Goal: Find specific page/section: Find specific page/section

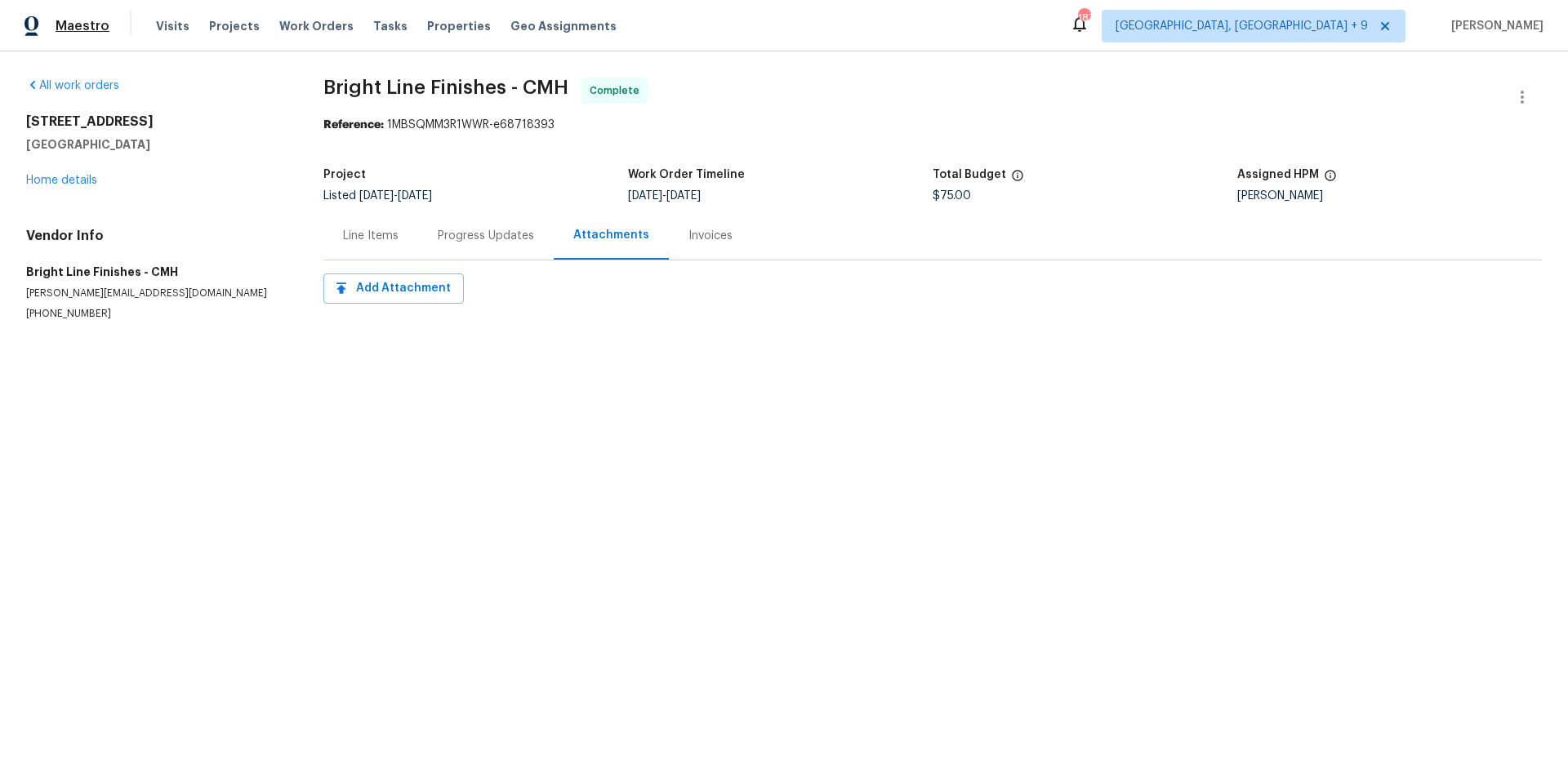
click at [81, 26] on span "Maestro" at bounding box center [82, 25] width 54 height 17
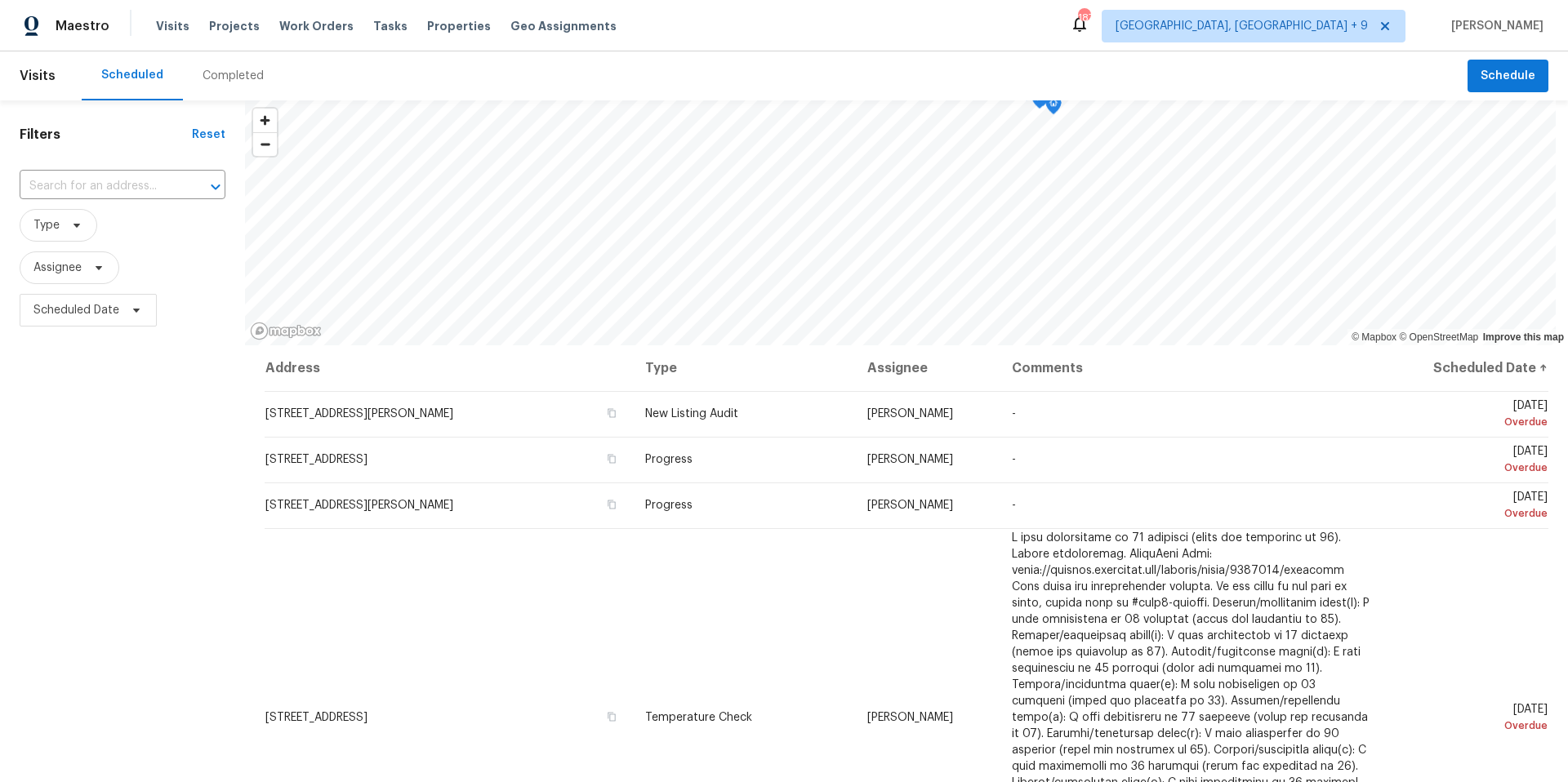
click at [208, 74] on div "Completed" at bounding box center [233, 75] width 62 height 17
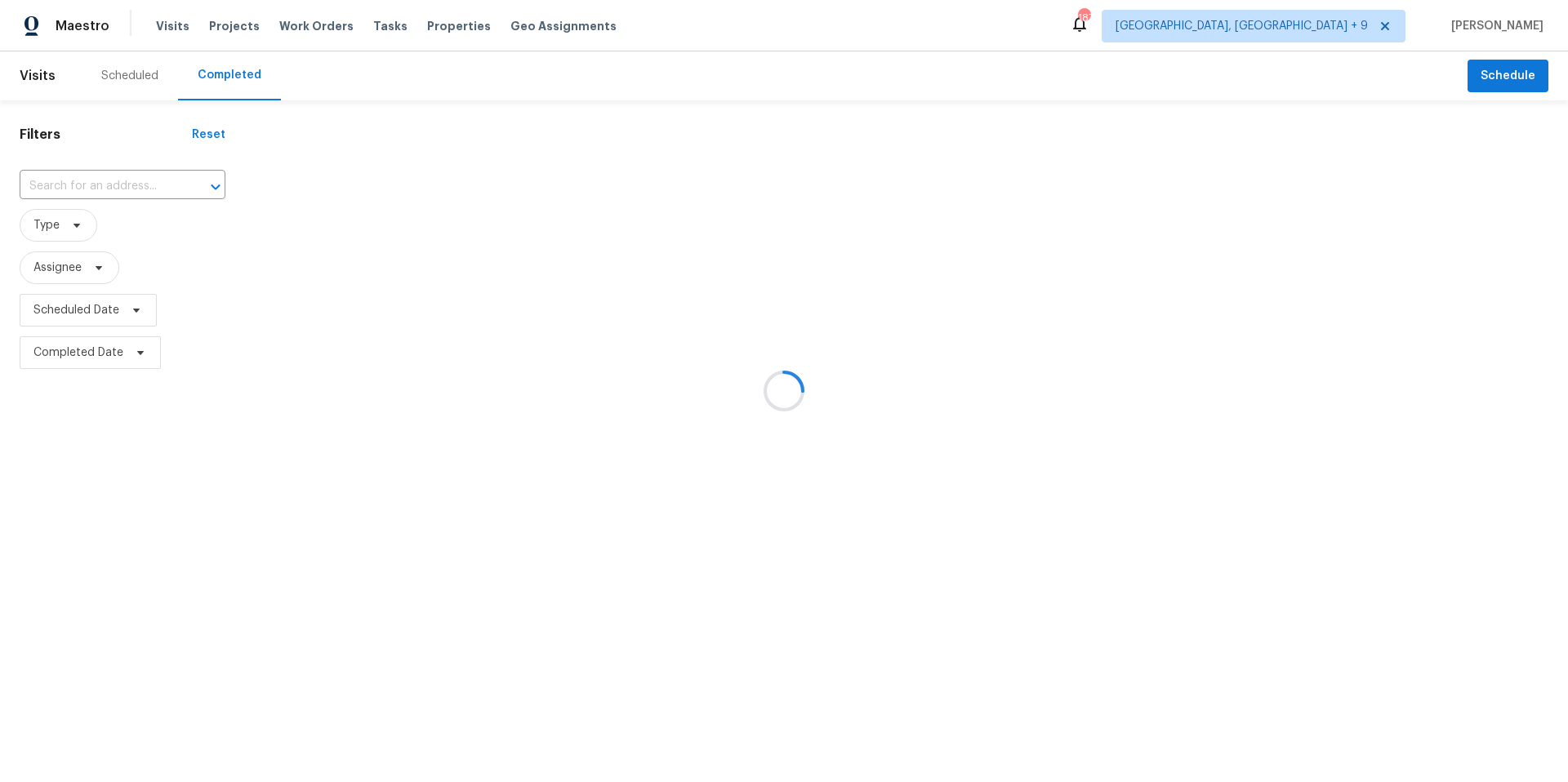
click at [166, 25] on div at bounding box center [784, 391] width 1568 height 782
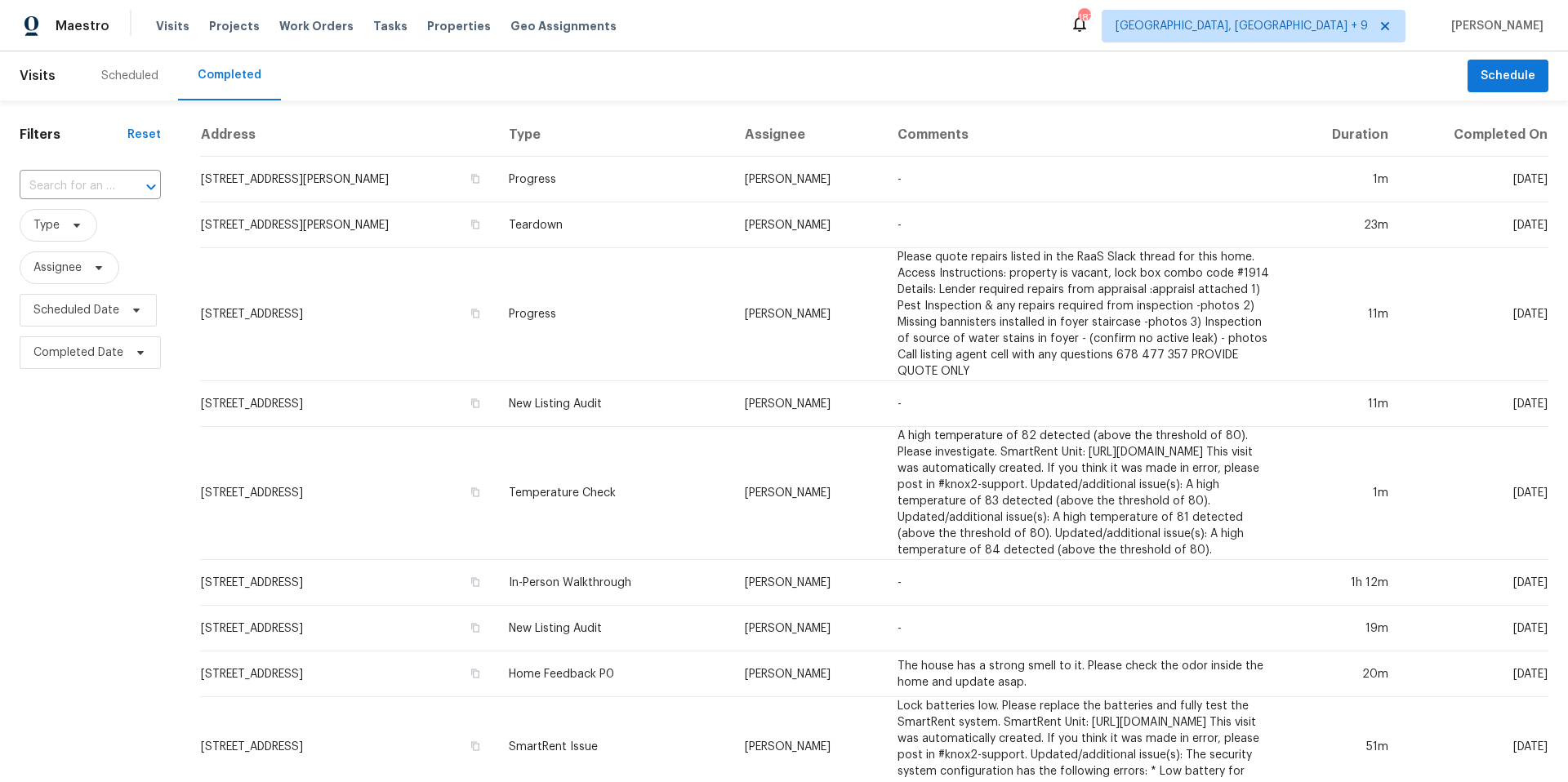
click at [166, 25] on span "Visits" at bounding box center [173, 25] width 33 height 17
click at [103, 189] on input "text" at bounding box center [67, 187] width 96 height 25
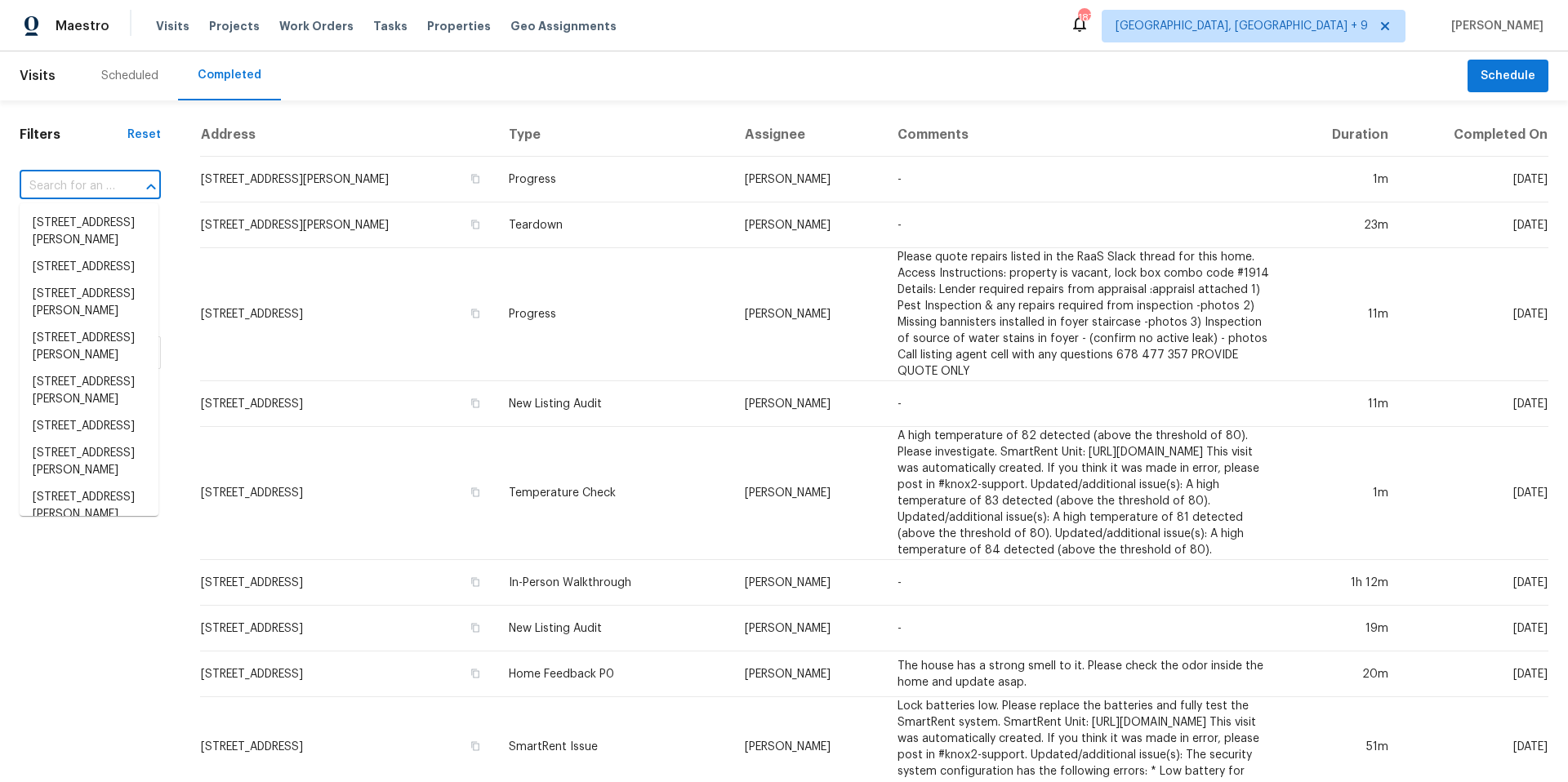
paste input "[EMAIL_ADDRESS][DOMAIN_NAME]"
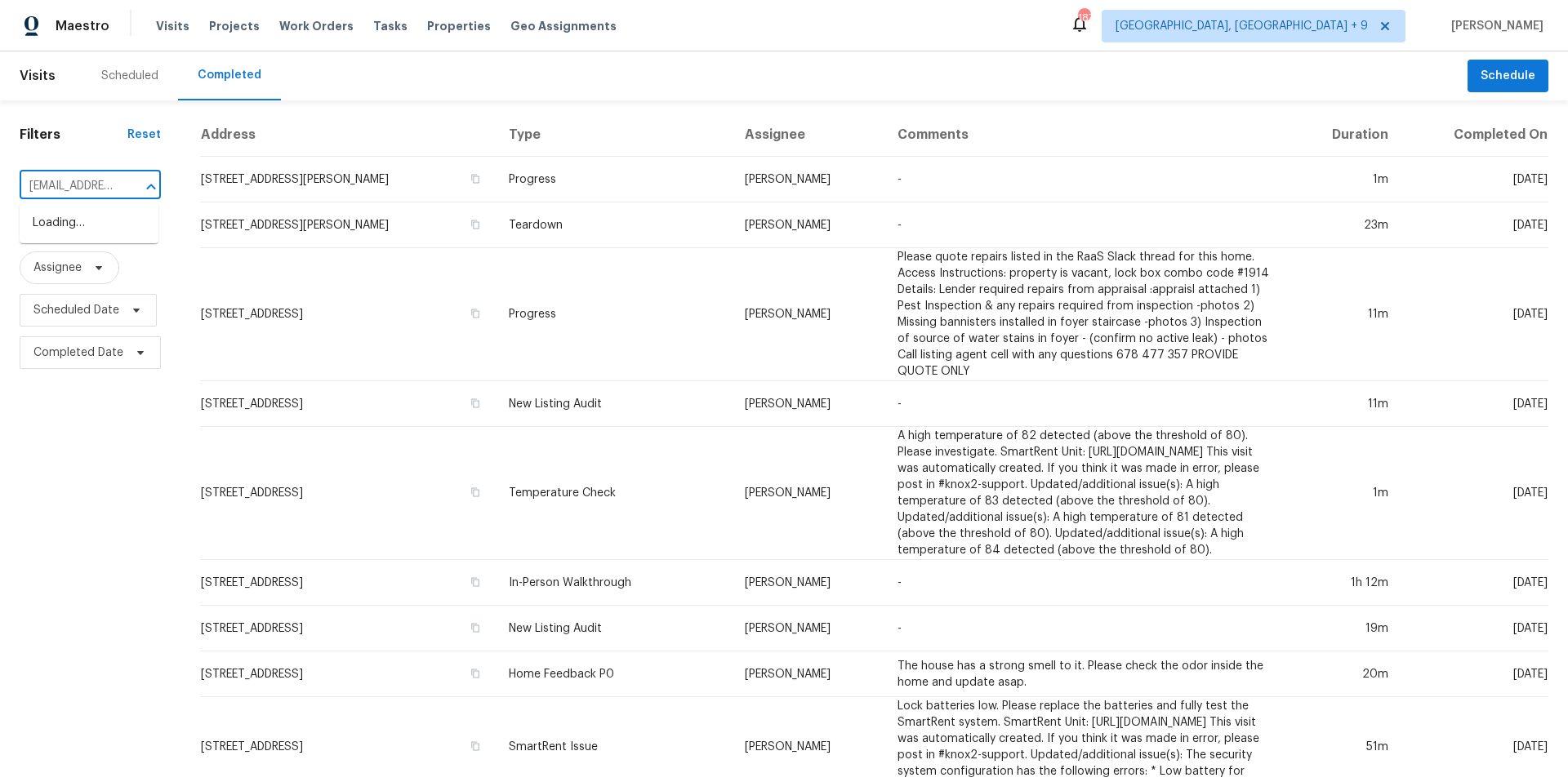
scroll to position [0, 79]
type input "[EMAIL_ADDRESS][DOMAIN_NAME]"
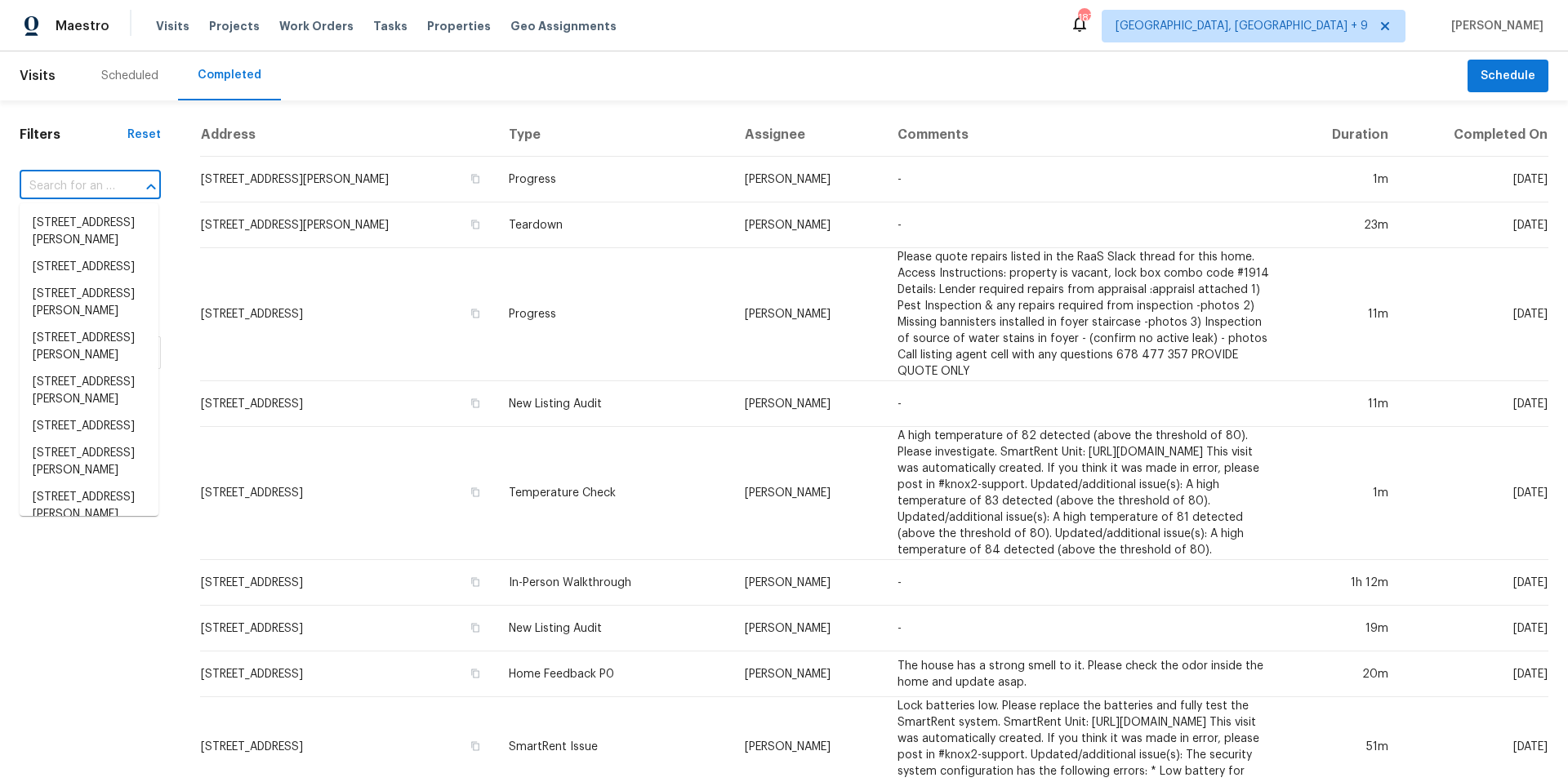
scroll to position [0, 0]
paste input "[STREET_ADDRESS]"
type input "[STREET_ADDRESS]"
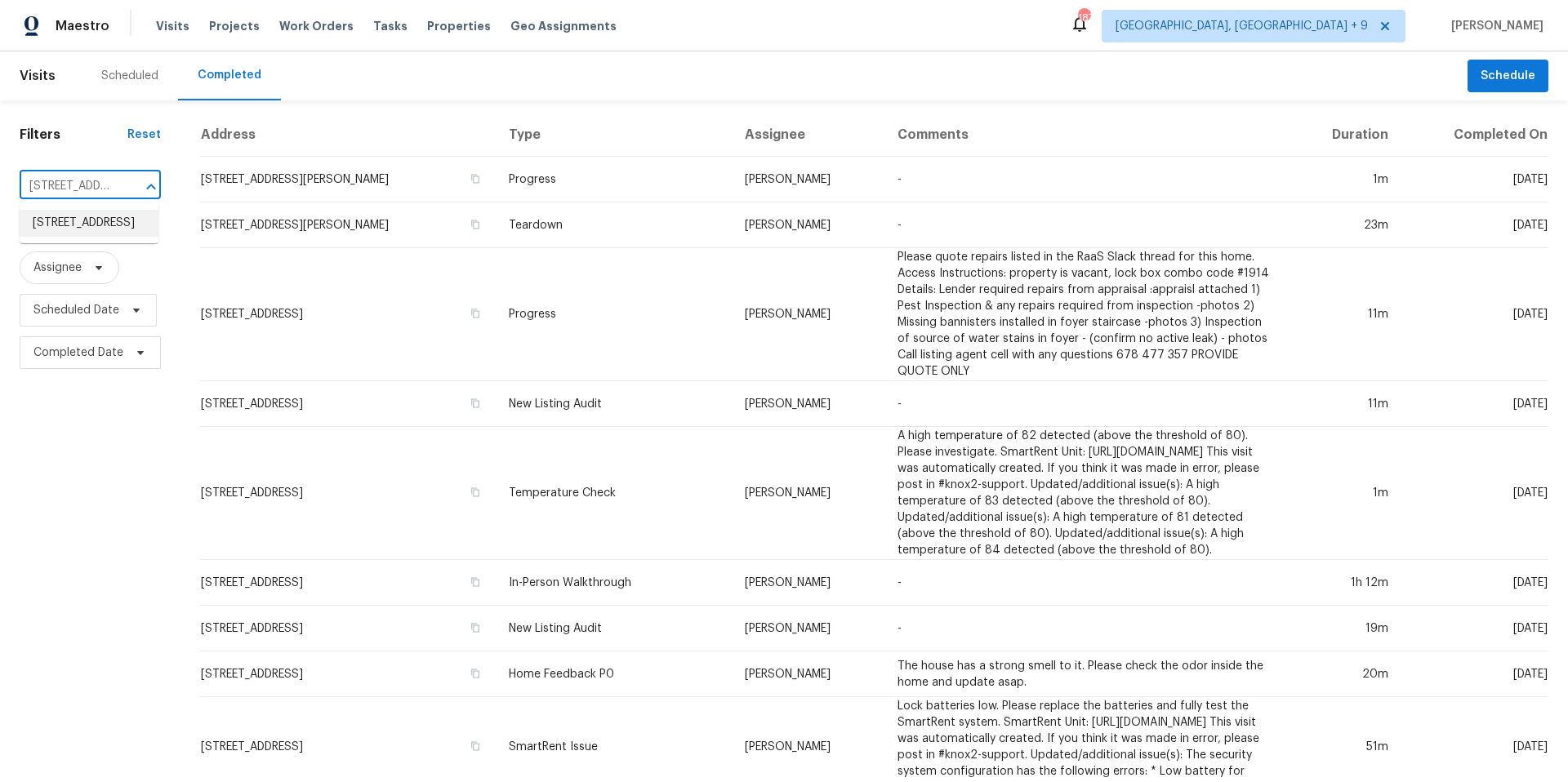
click at [92, 236] on li "[STREET_ADDRESS]" at bounding box center [89, 224] width 139 height 27
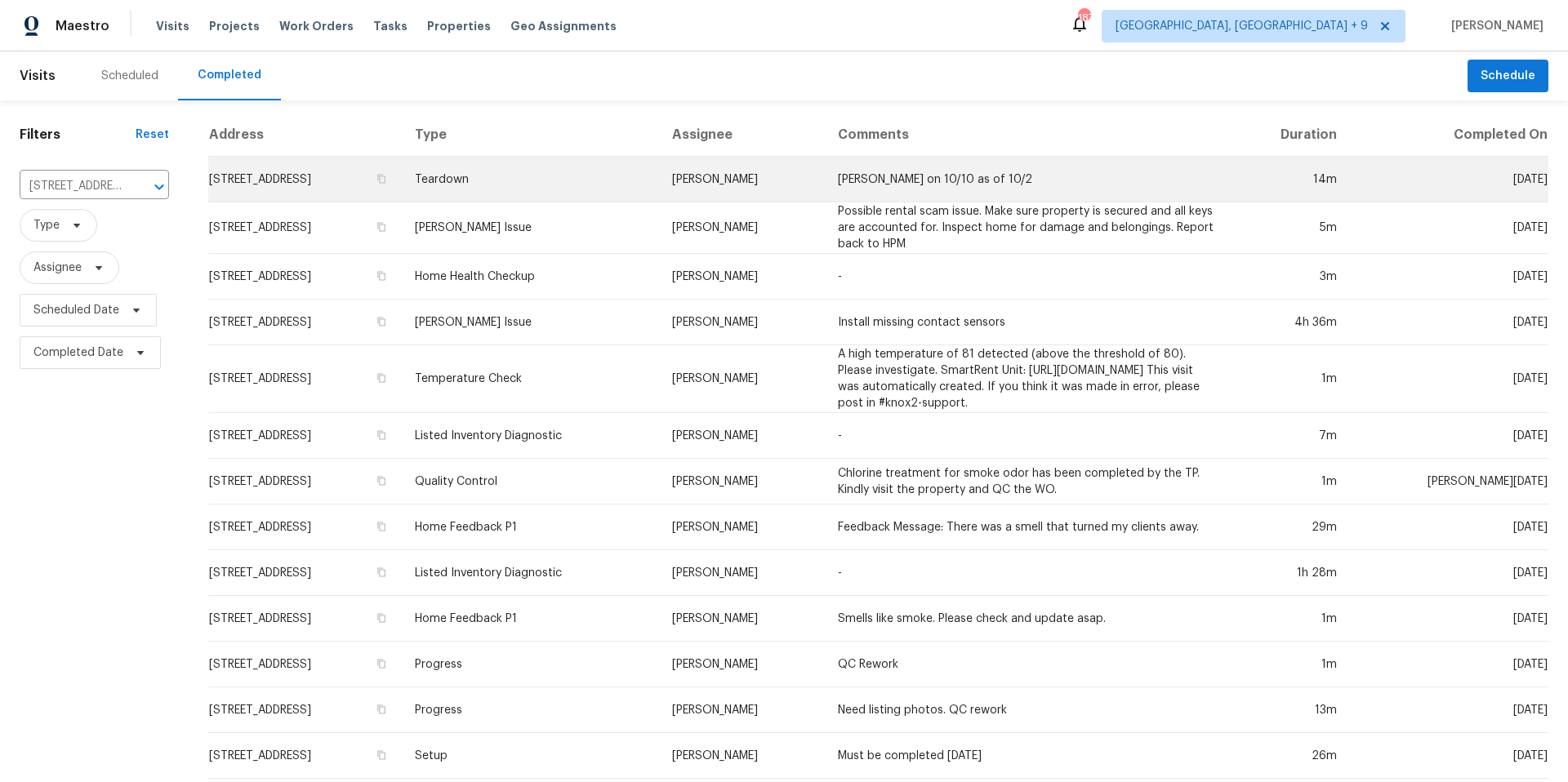
click at [326, 170] on td "[STREET_ADDRESS]" at bounding box center [305, 179] width 194 height 46
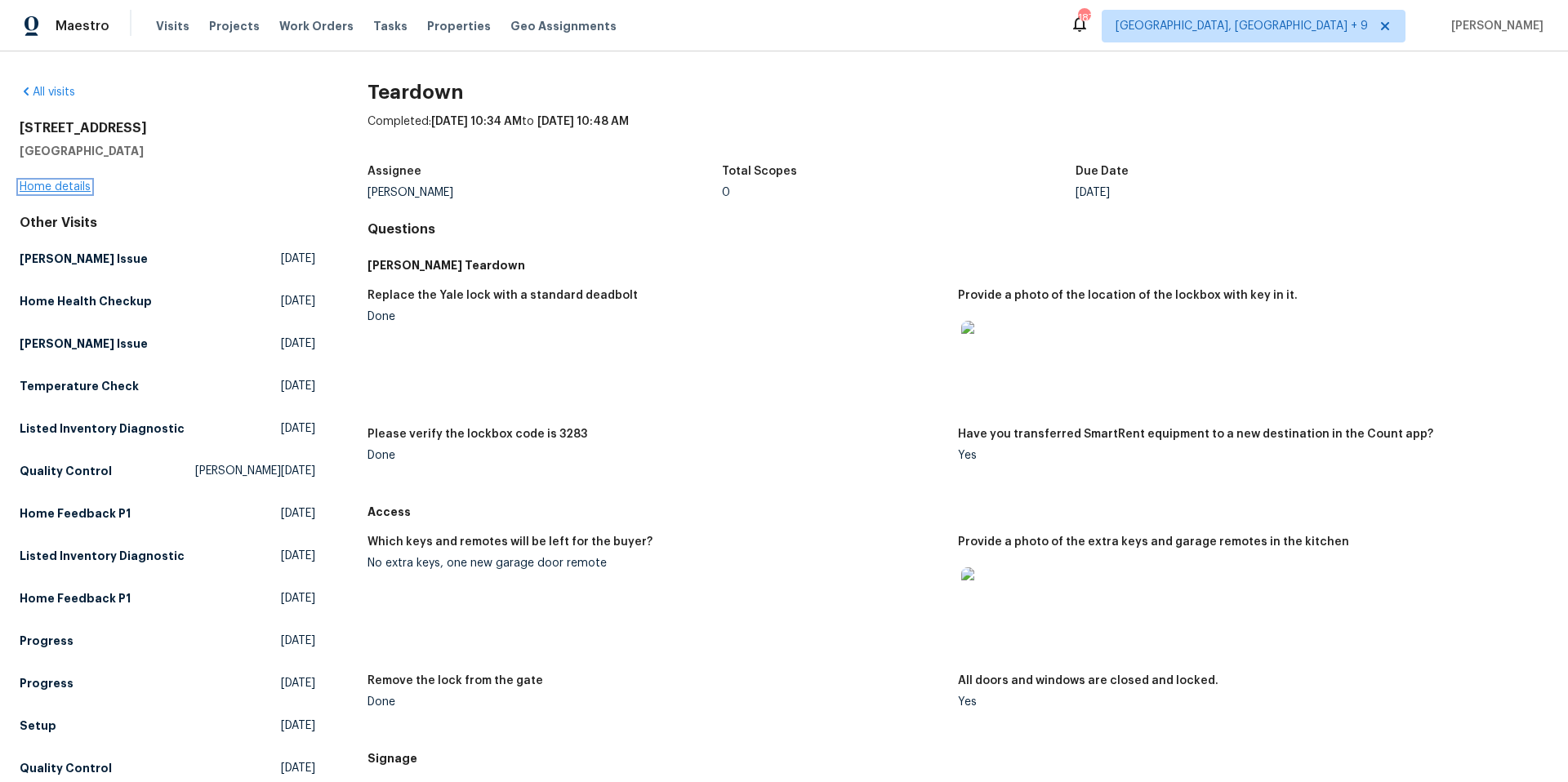
click at [54, 188] on link "Home details" at bounding box center [55, 187] width 71 height 12
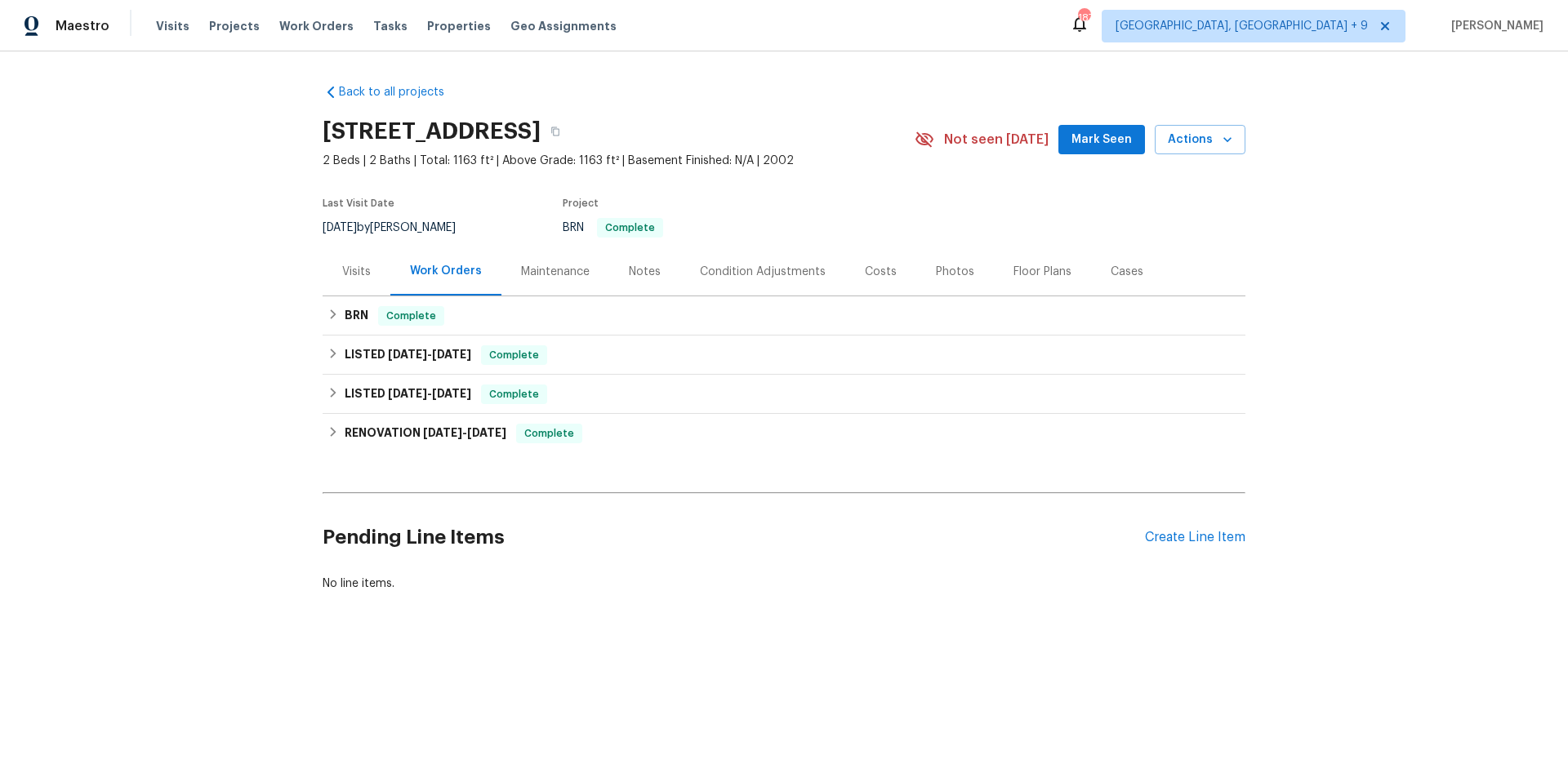
click at [557, 271] on div "Maintenance" at bounding box center [555, 272] width 68 height 17
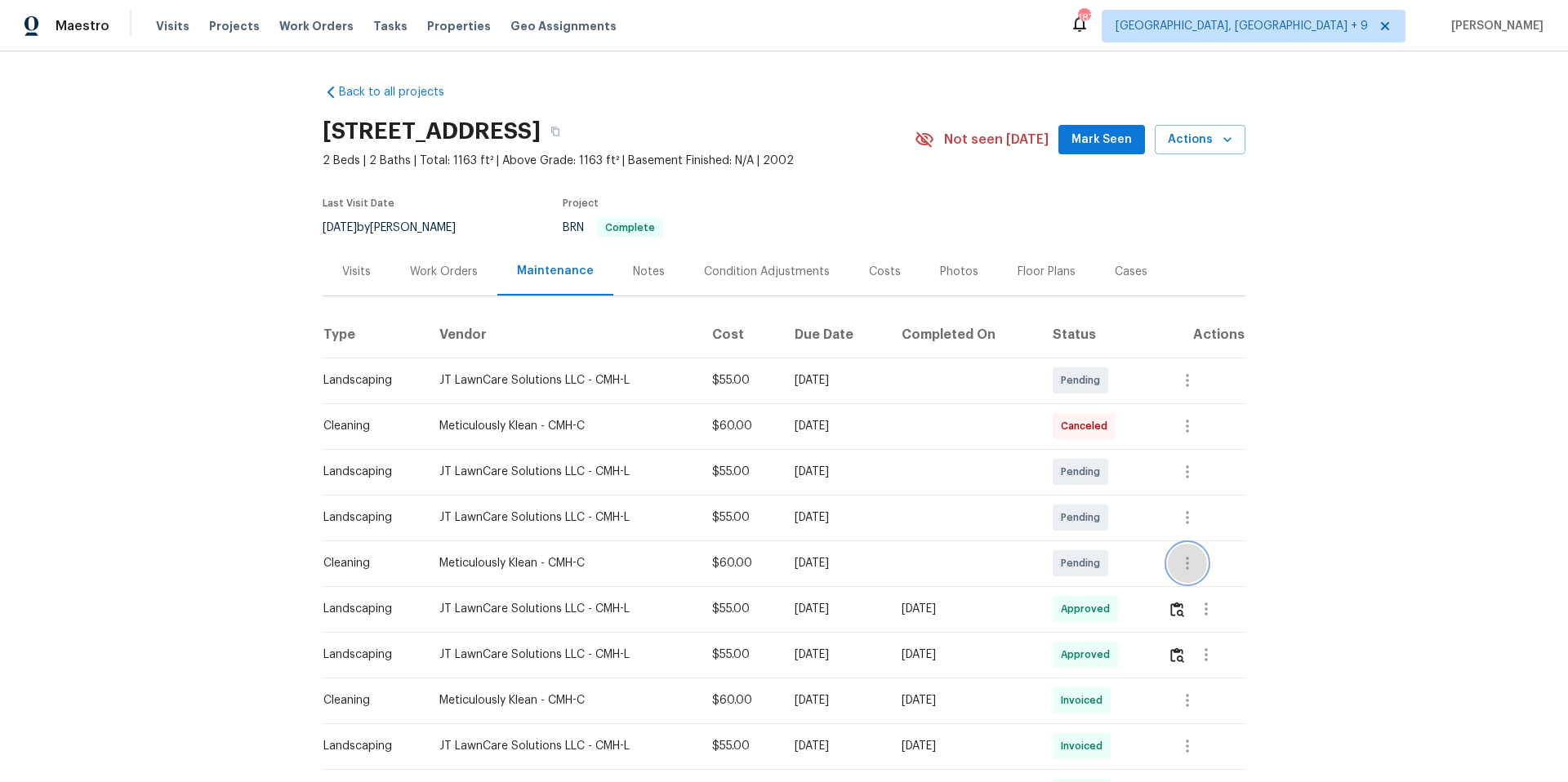
click at [1195, 565] on icon "button" at bounding box center [1187, 563] width 20 height 20
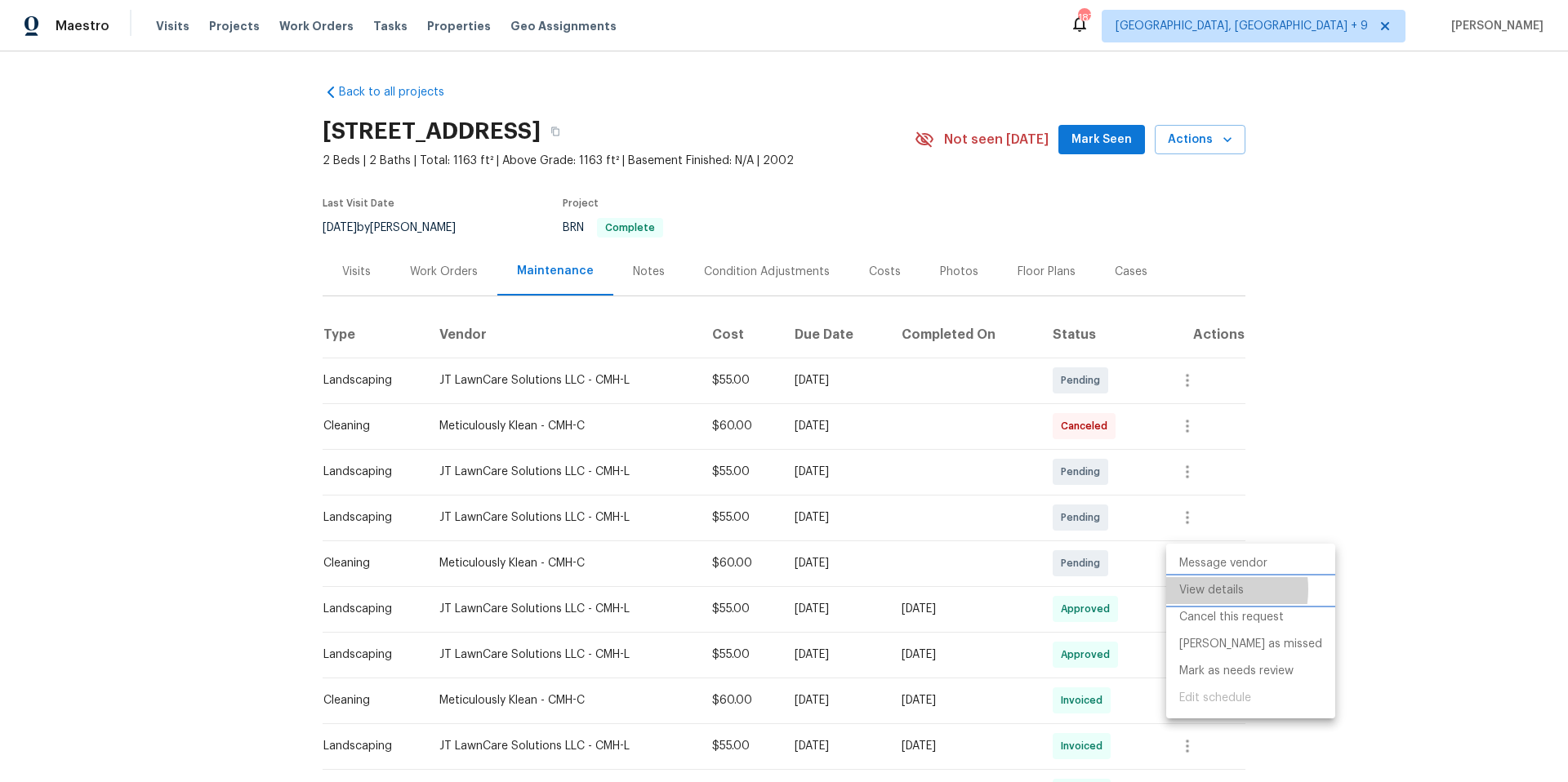
click at [1203, 589] on li "View details" at bounding box center [1250, 590] width 169 height 27
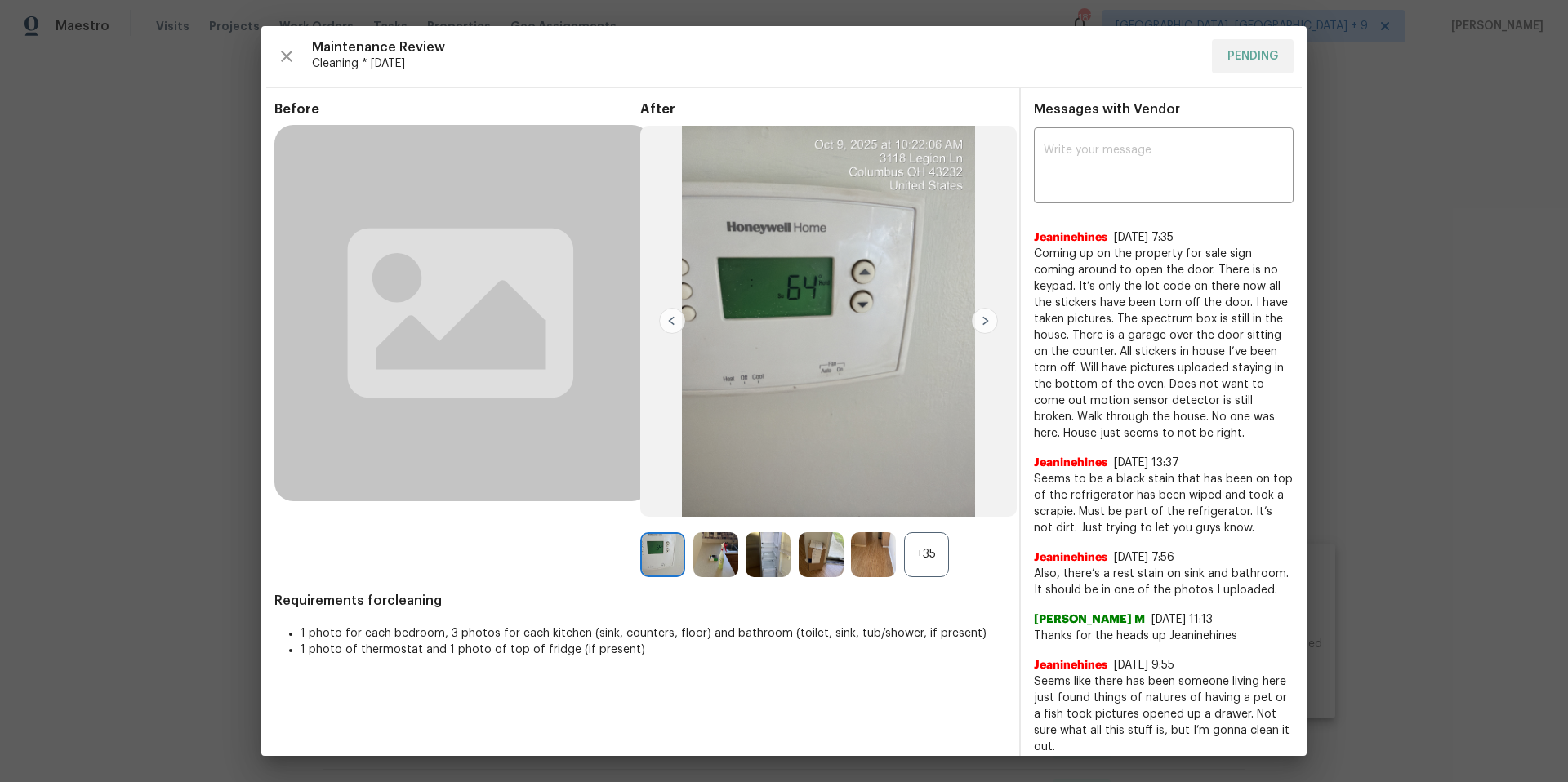
click at [711, 557] on img at bounding box center [716, 555] width 45 height 45
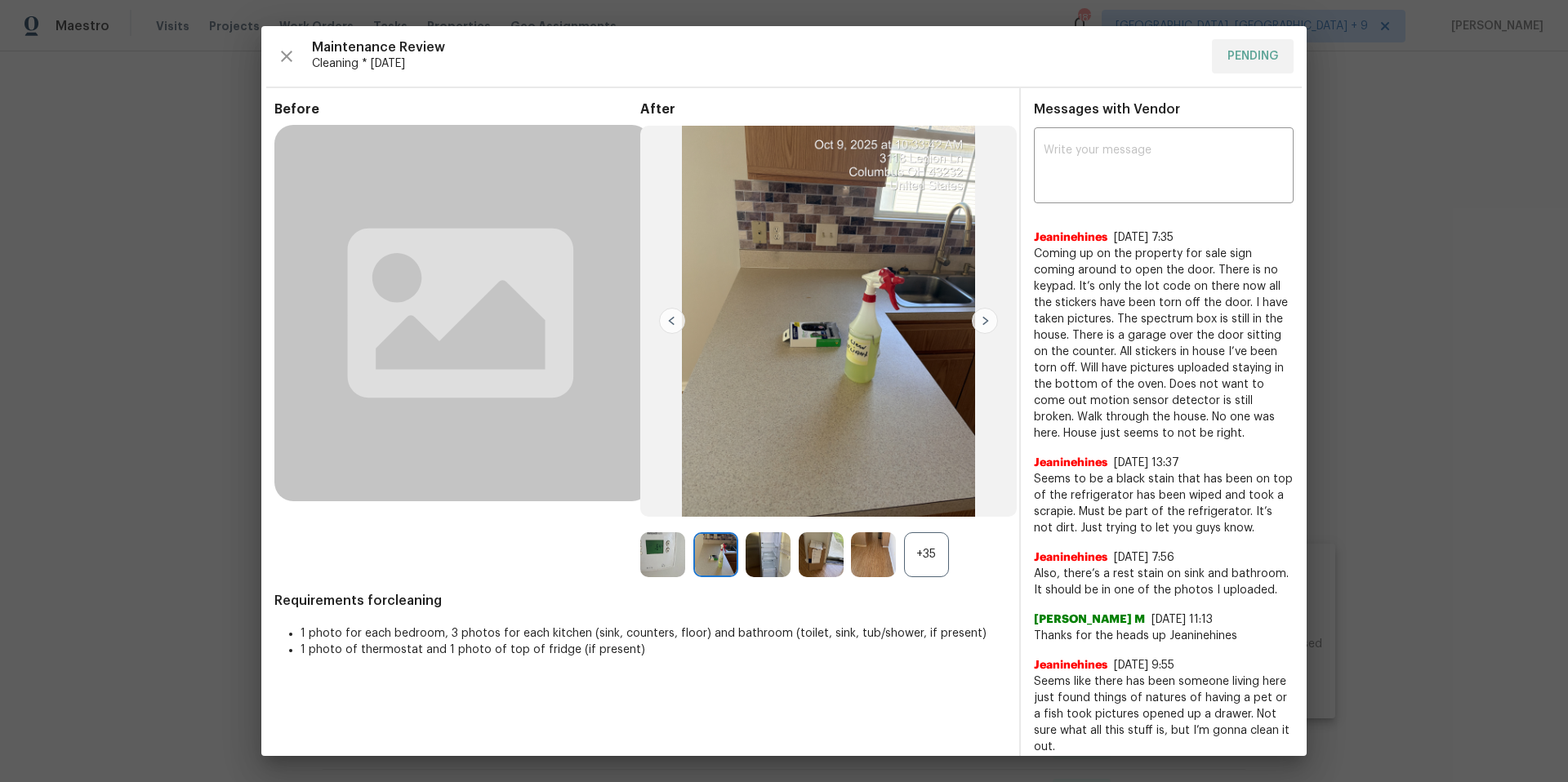
click at [761, 557] on img at bounding box center [768, 555] width 45 height 45
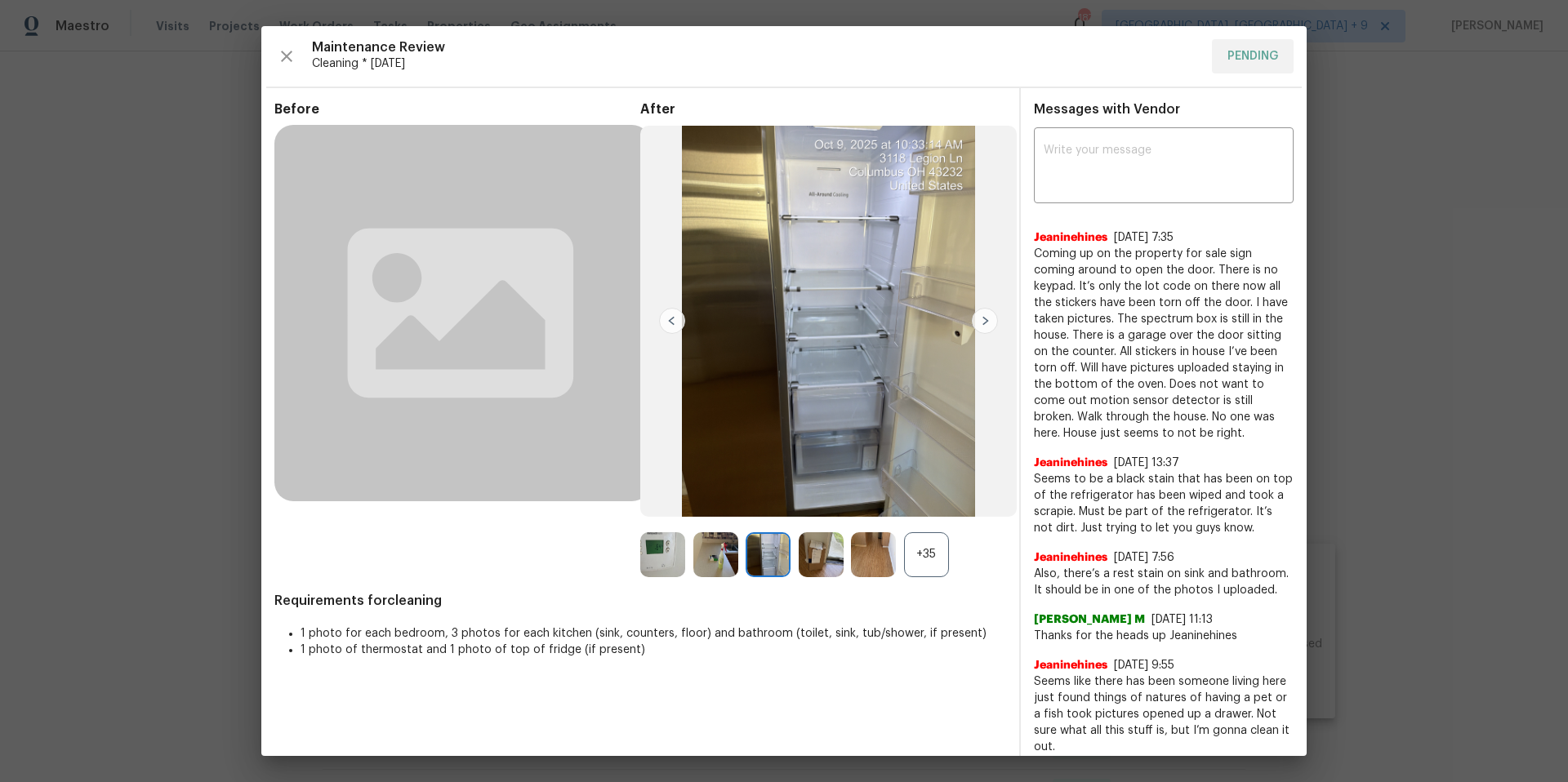
click at [989, 318] on img at bounding box center [984, 321] width 26 height 26
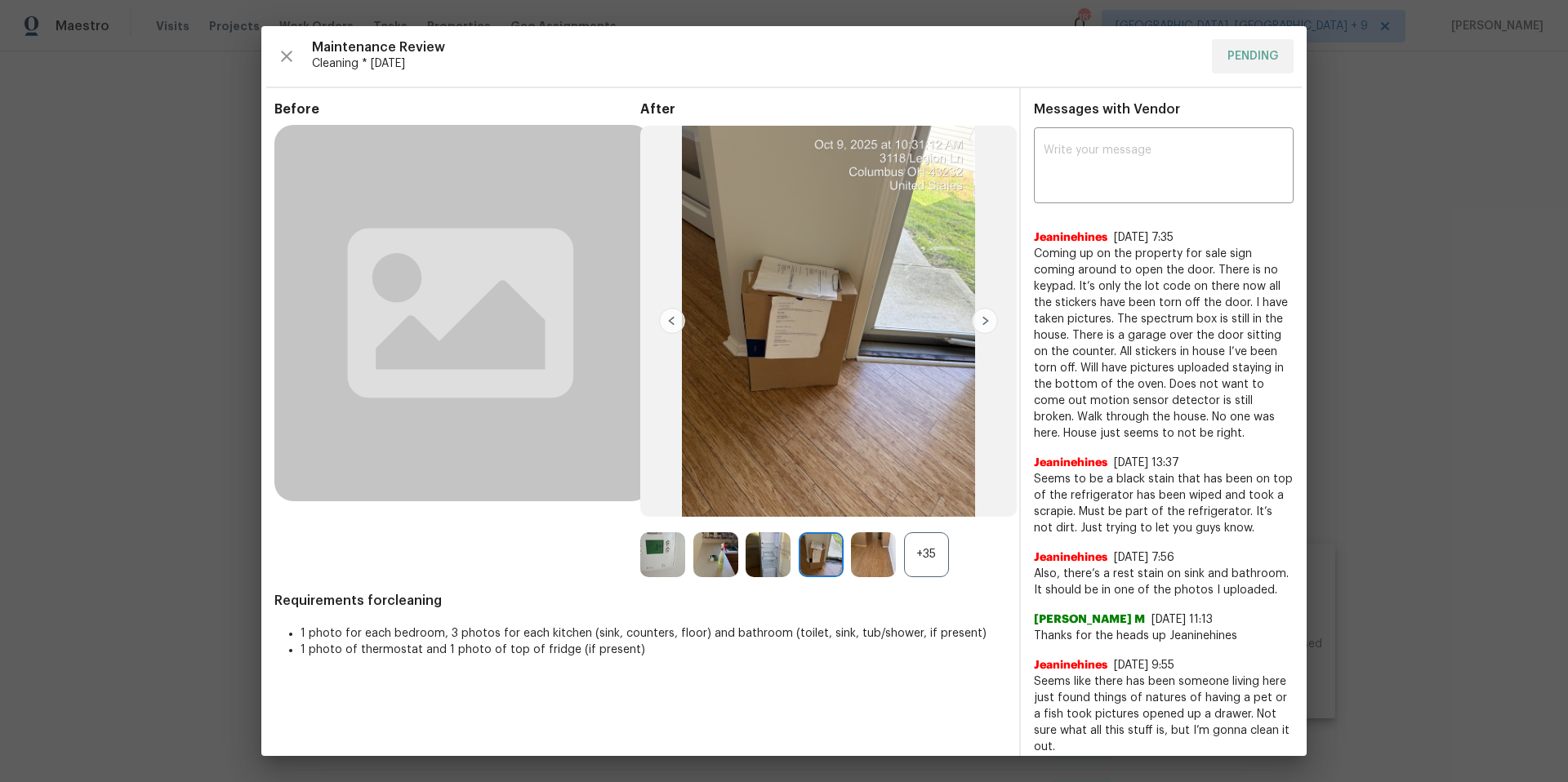
click at [981, 322] on img at bounding box center [984, 321] width 26 height 26
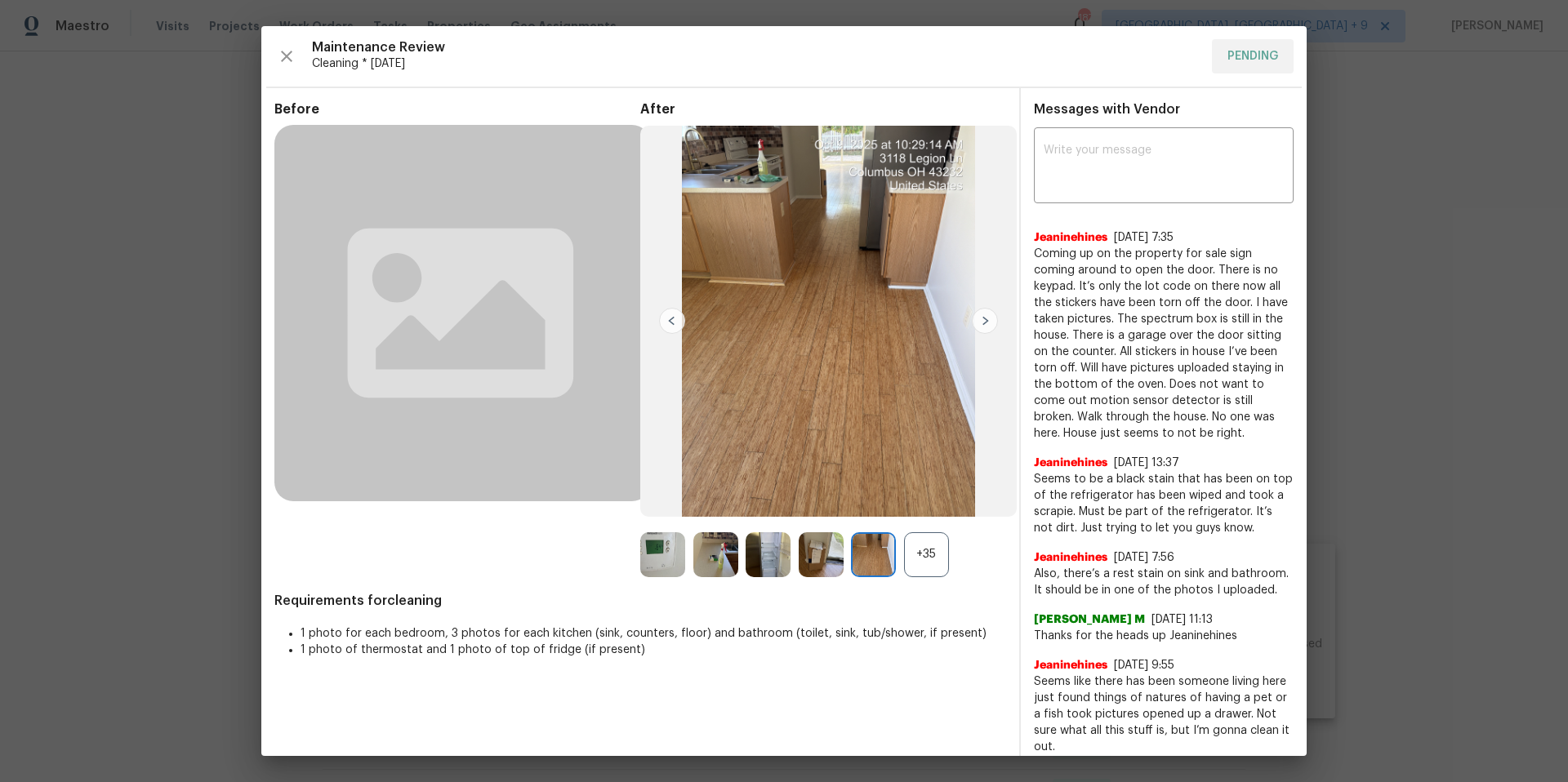
click at [991, 319] on img at bounding box center [984, 321] width 26 height 26
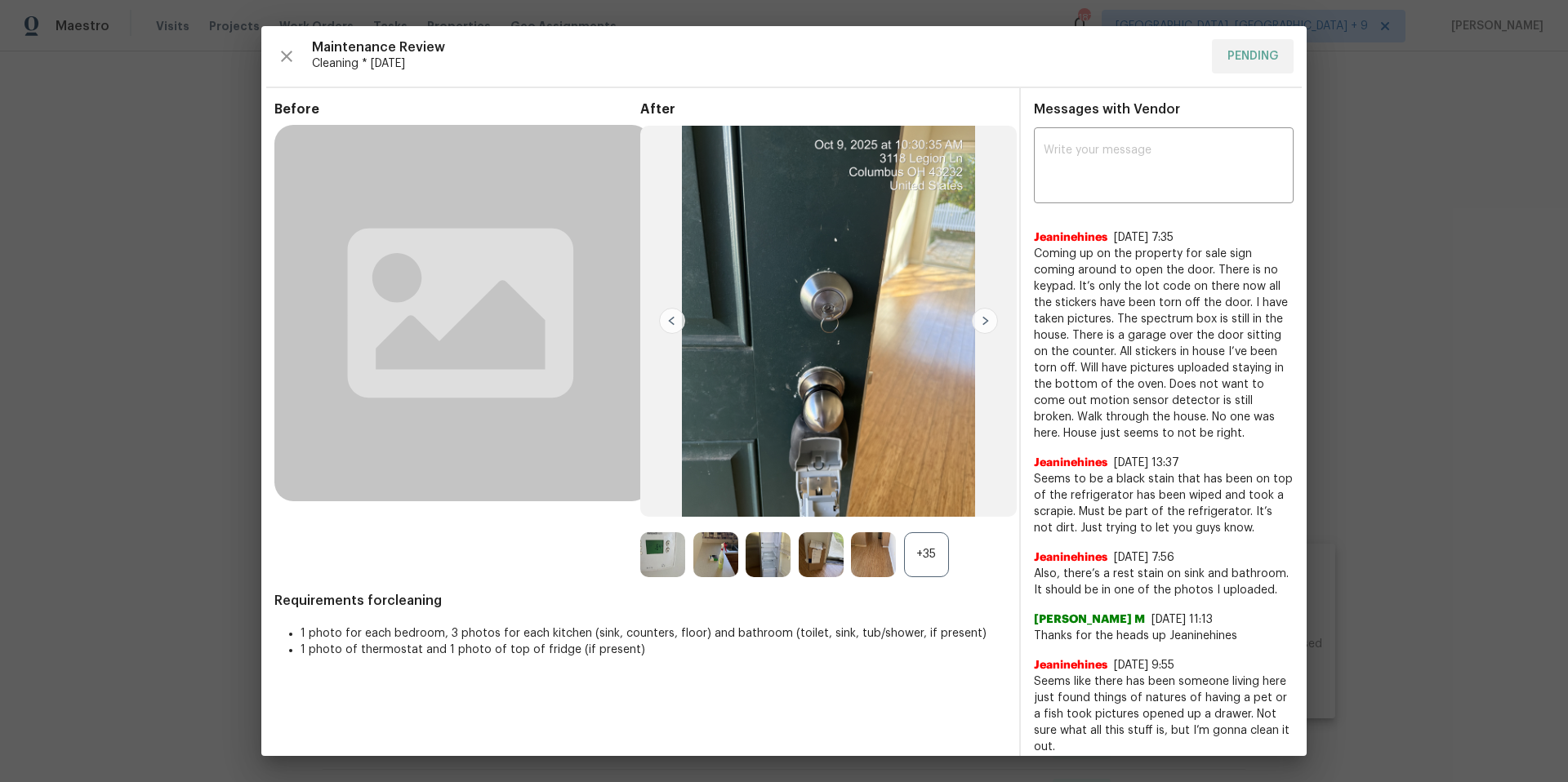
click at [984, 320] on img at bounding box center [984, 321] width 26 height 26
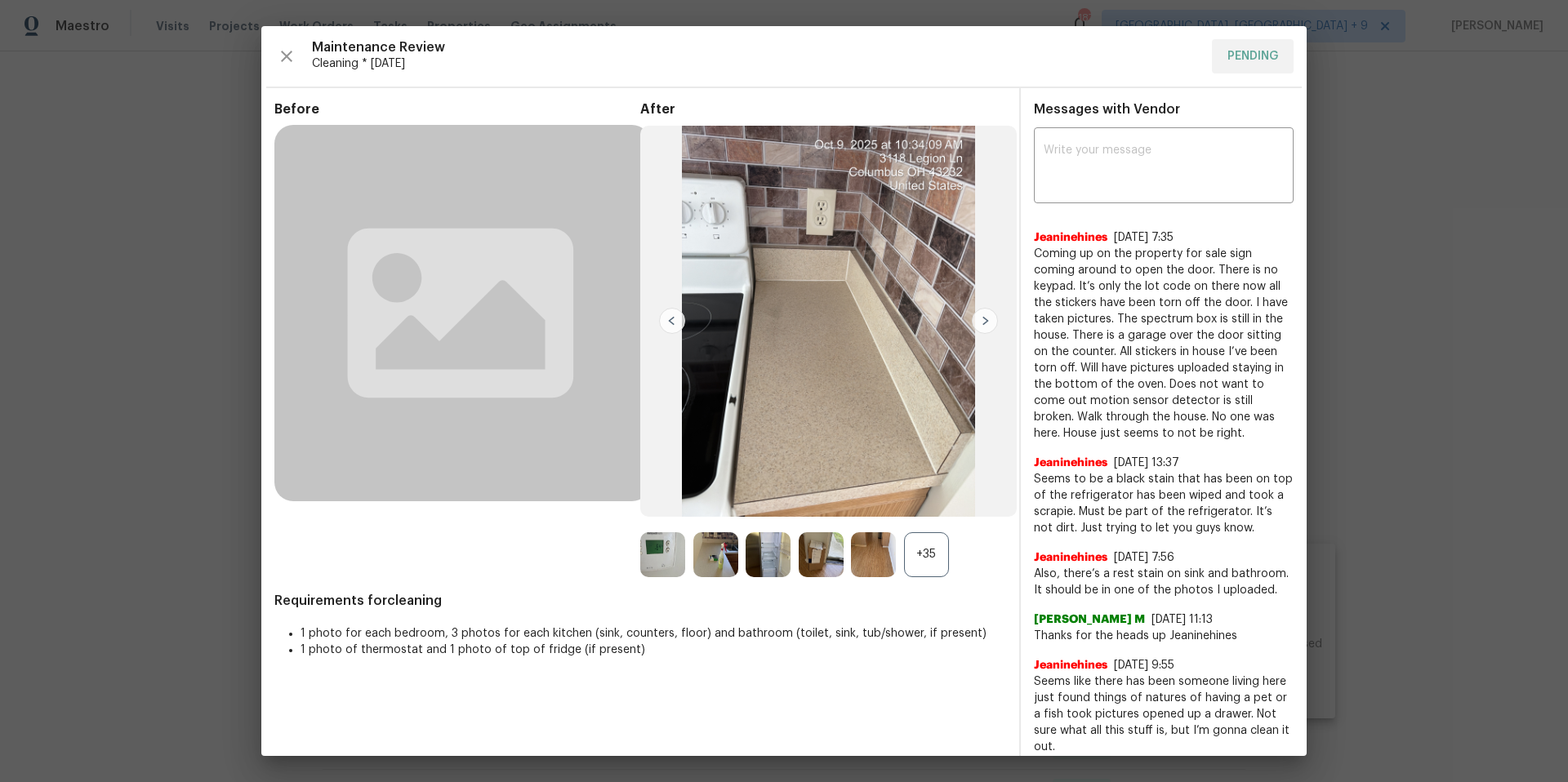
click at [979, 322] on img at bounding box center [984, 321] width 26 height 26
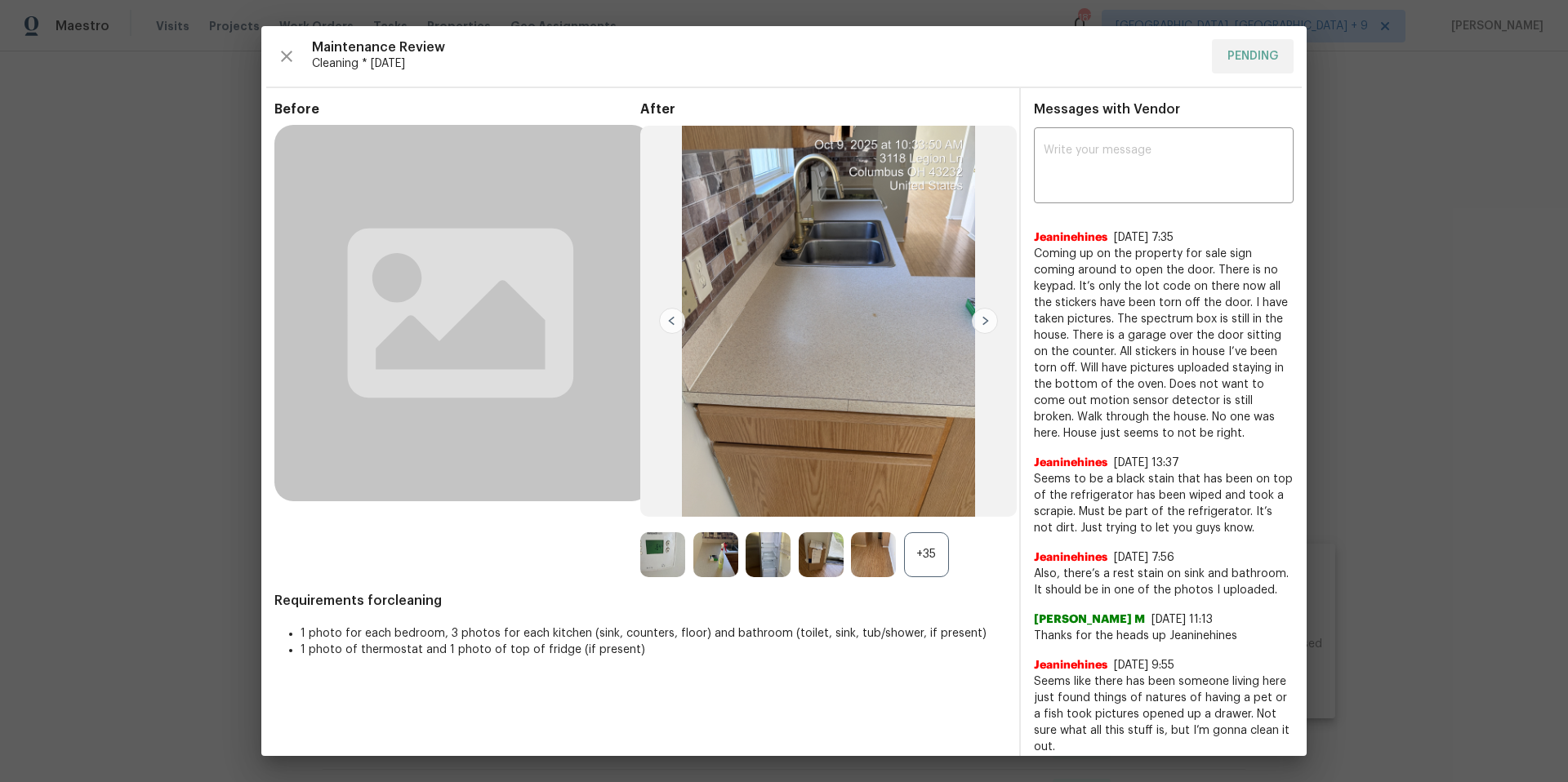
click at [978, 310] on img at bounding box center [984, 321] width 26 height 26
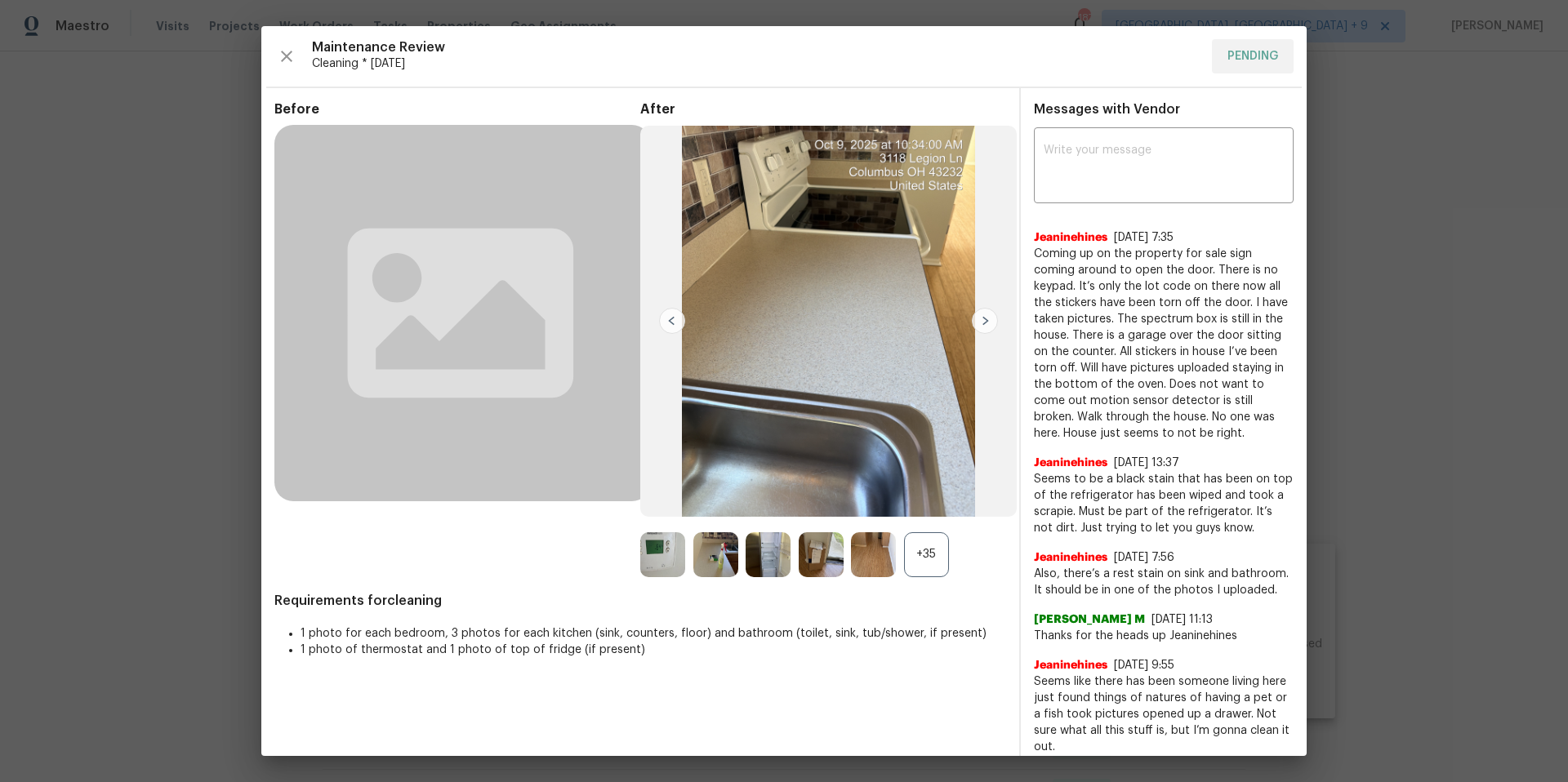
click at [983, 325] on img at bounding box center [984, 321] width 26 height 26
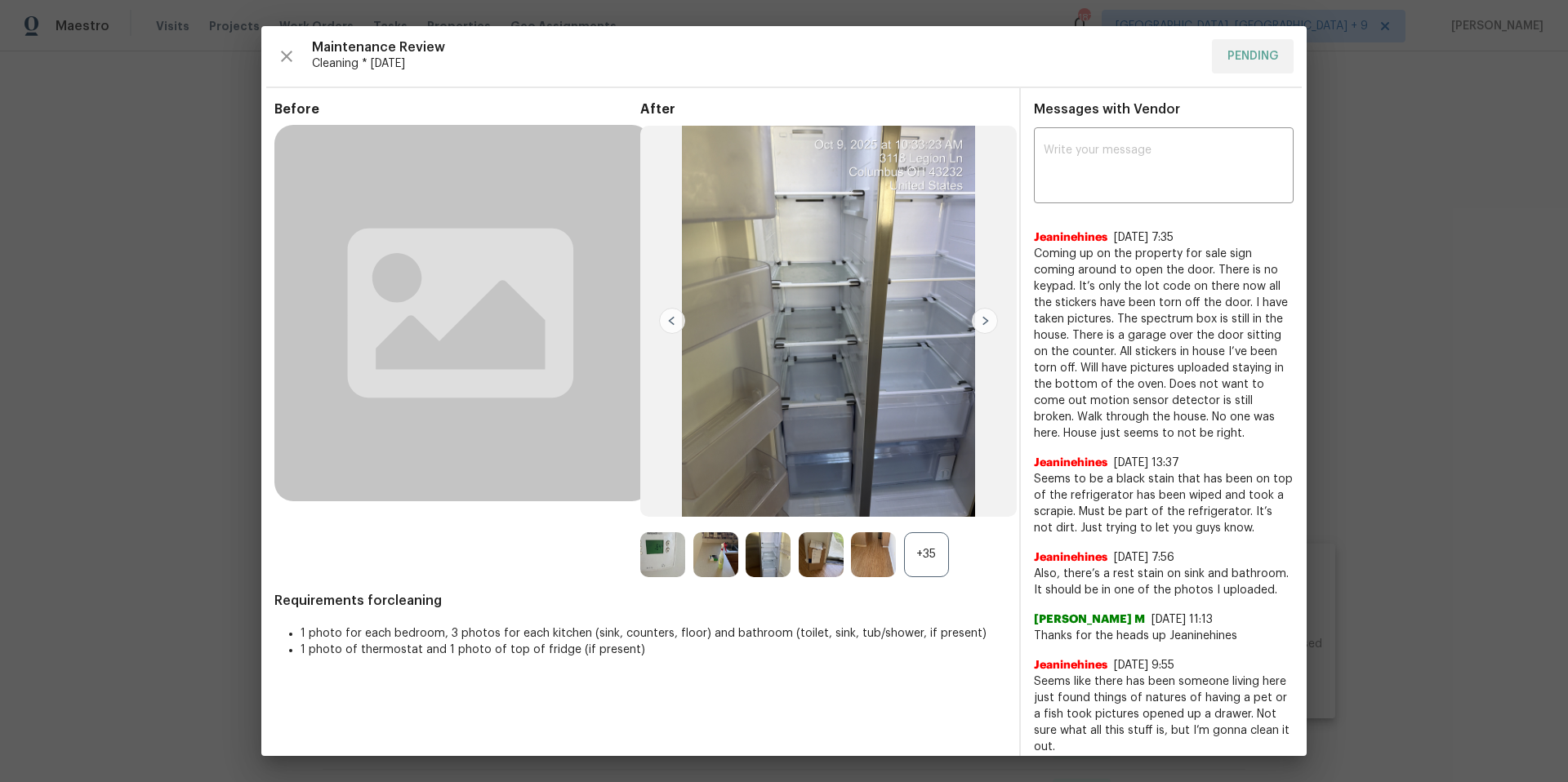
click at [983, 325] on img at bounding box center [984, 321] width 26 height 26
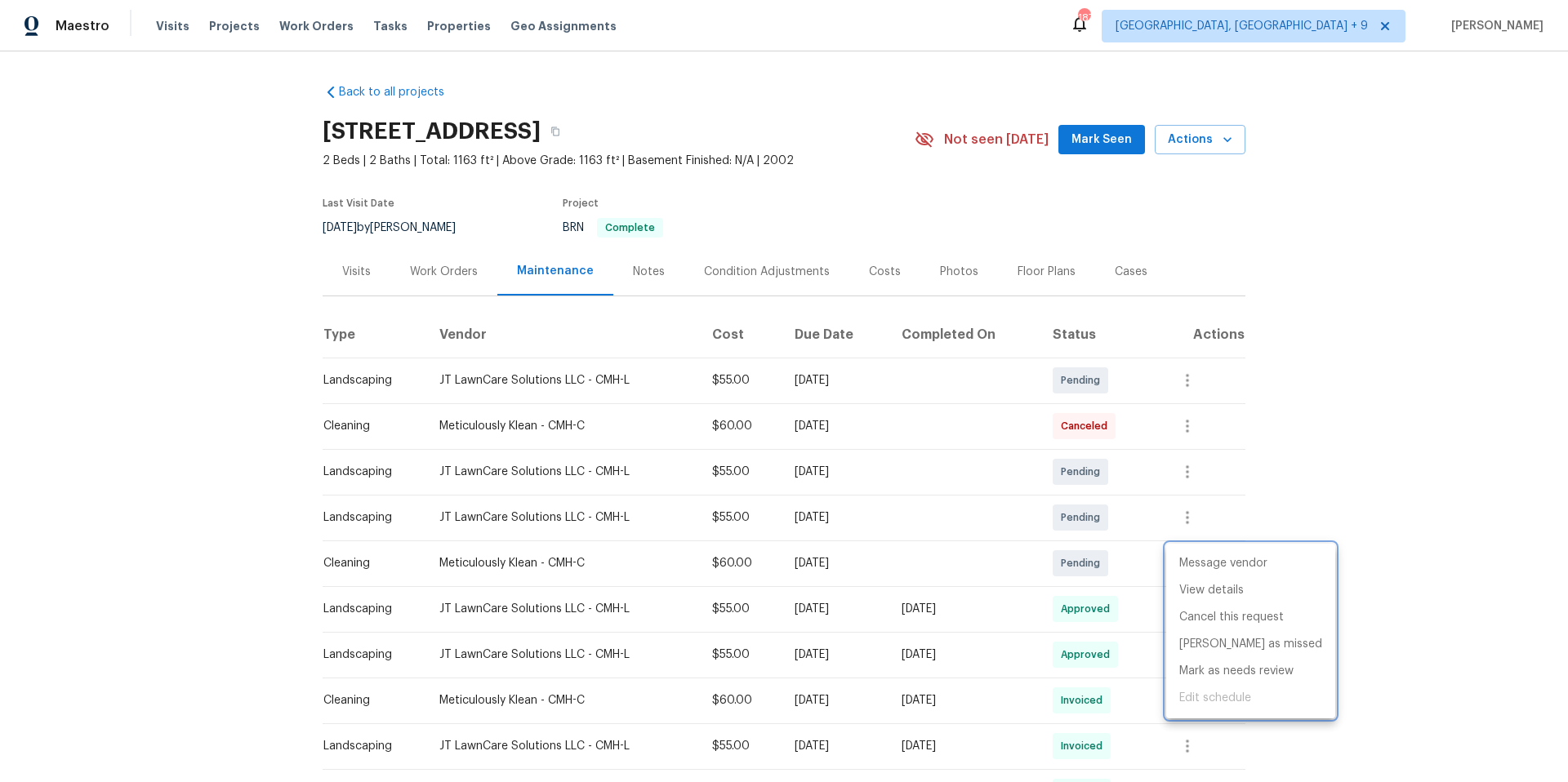
click at [361, 273] on div at bounding box center [784, 391] width 1568 height 782
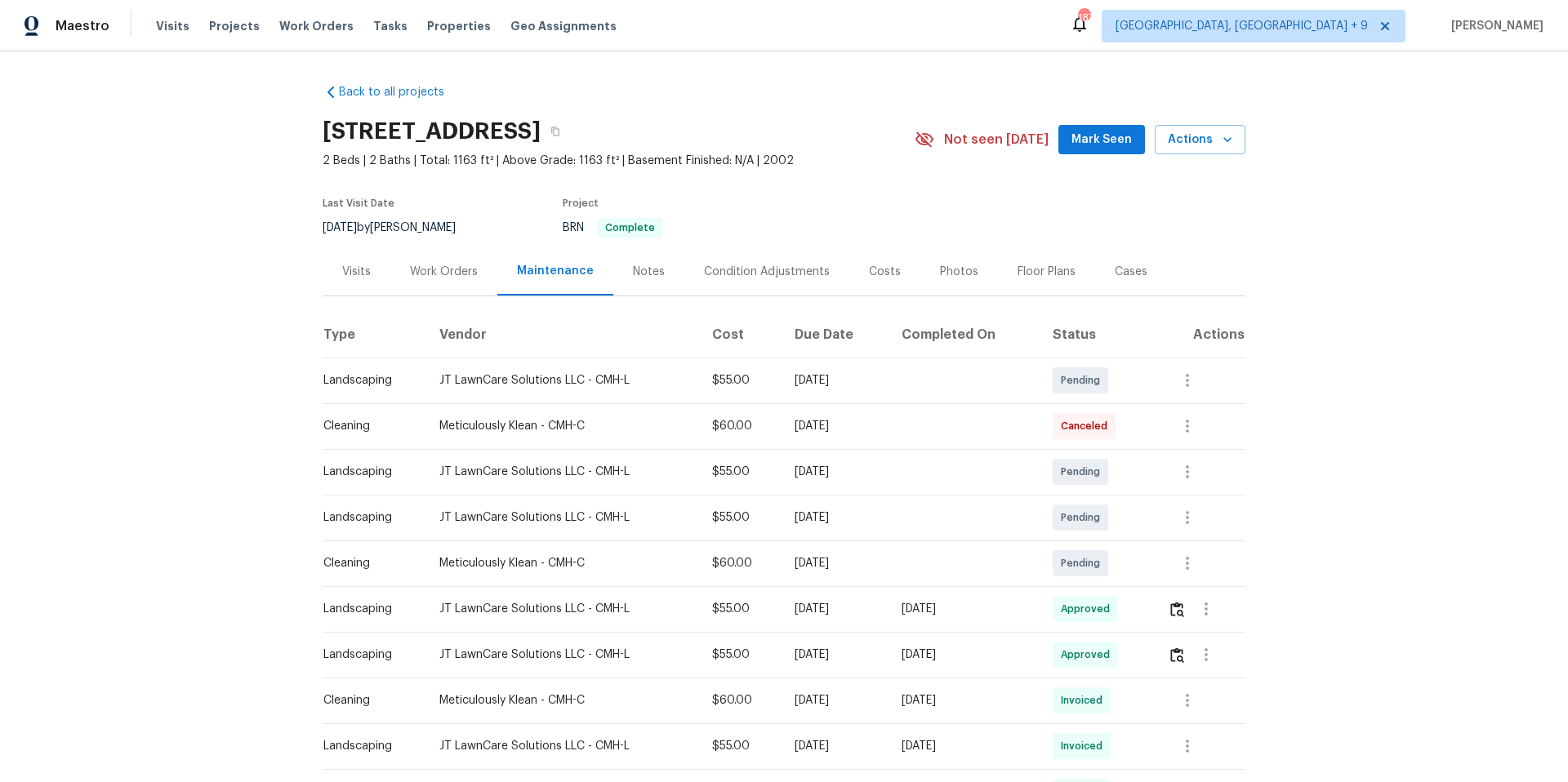
click at [351, 271] on div "Visits" at bounding box center [356, 272] width 28 height 17
